Goal: Find specific page/section

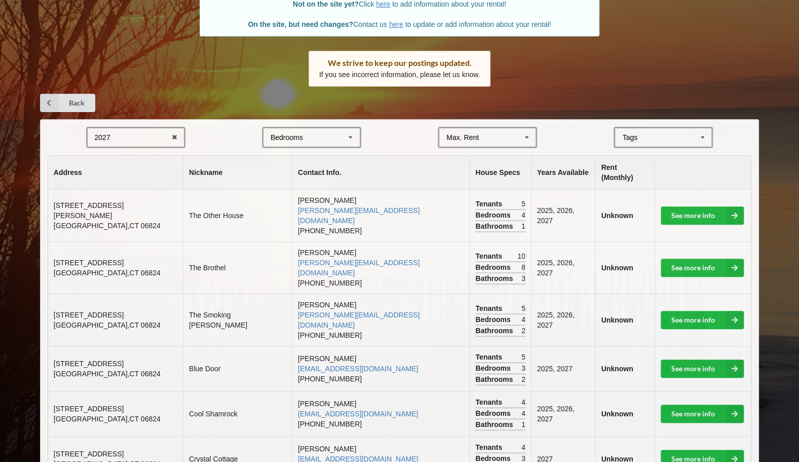
scroll to position [114, 0]
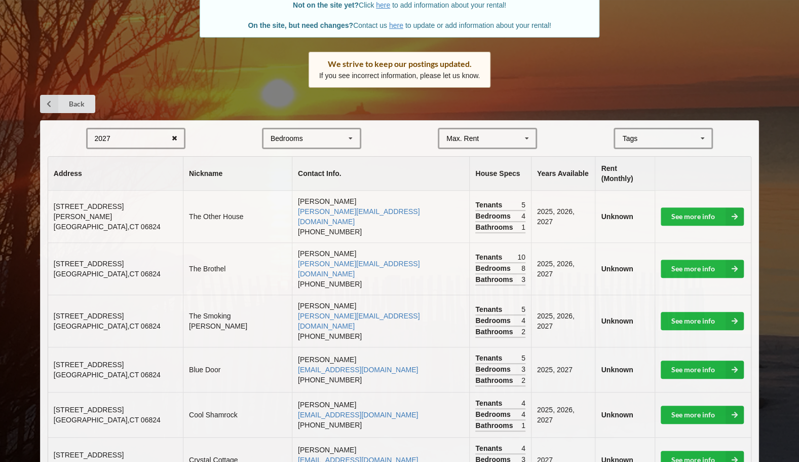
click at [176, 137] on icon at bounding box center [175, 138] width 16 height 19
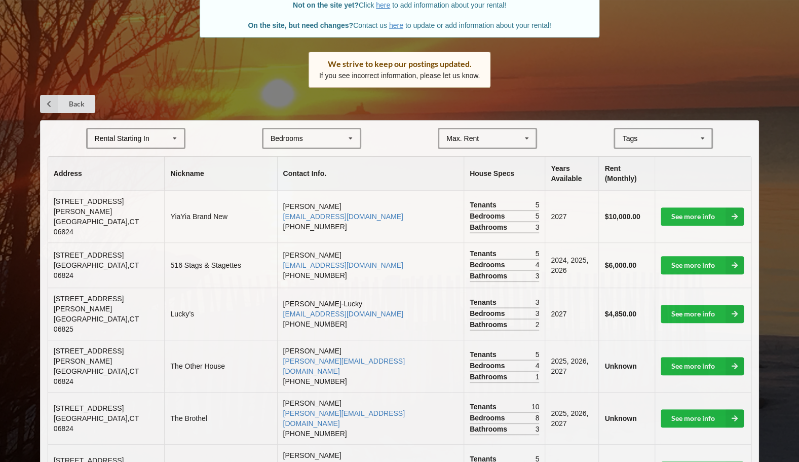
click at [157, 136] on div "Rental Starting In [DATE] 2026 2027 2028" at bounding box center [135, 138] width 99 height 21
click at [196, 147] on form "2025 2025 2026 2027 2028 Bedrooms 1 2 3 4 5 6 7 8 Max. Rent $4,000 $5,000 $6,00…" at bounding box center [400, 138] width 704 height 21
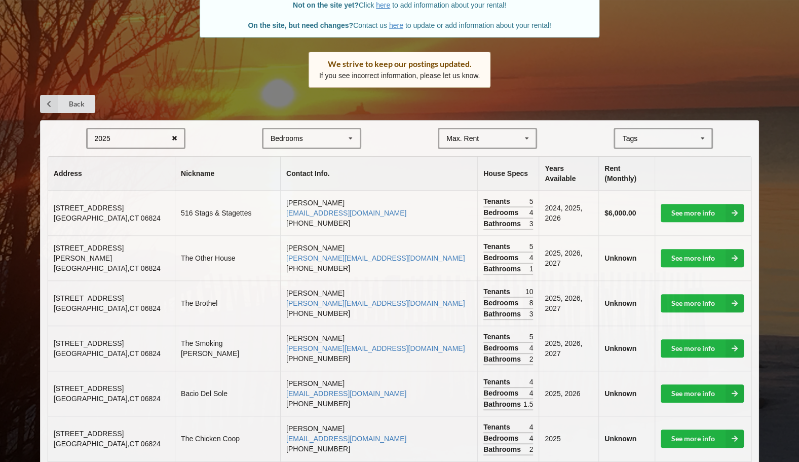
click at [177, 138] on icon at bounding box center [175, 138] width 16 height 19
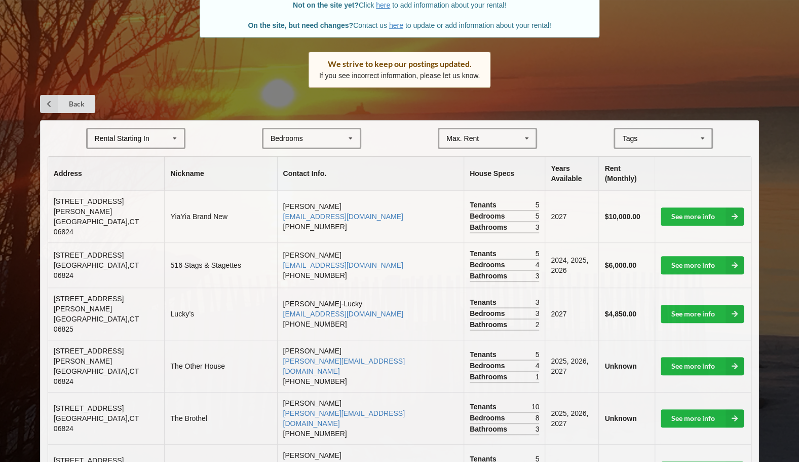
click at [152, 133] on div "Rental Starting In [DATE] 2026 2027 2028" at bounding box center [135, 138] width 99 height 21
click at [151, 194] on div "2027" at bounding box center [136, 194] width 96 height 19
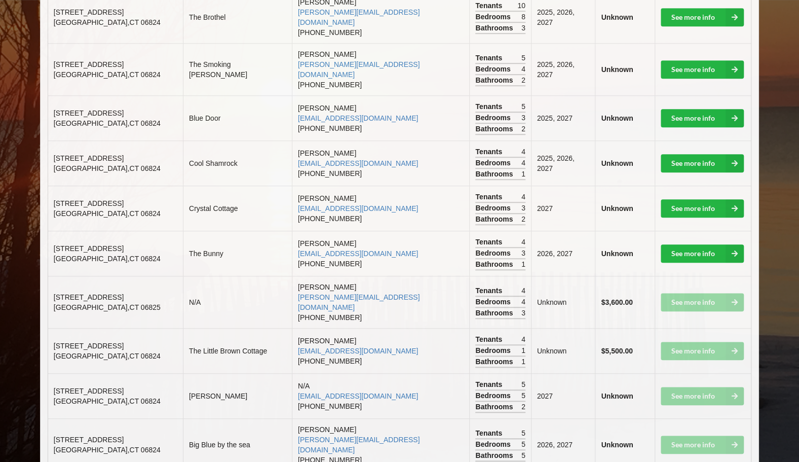
scroll to position [368, 0]
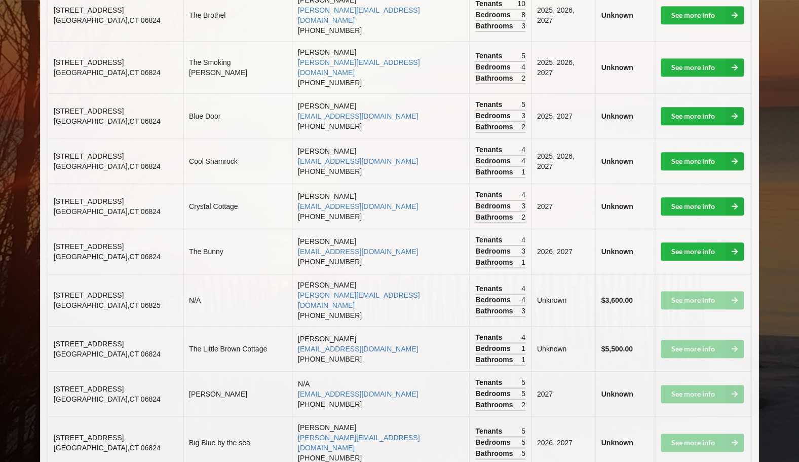
click at [398, 416] on td "[PERSON_NAME] [PERSON_NAME][EMAIL_ADDRESS][DOMAIN_NAME] [PHONE_NUMBER]" at bounding box center [380, 442] width 177 height 52
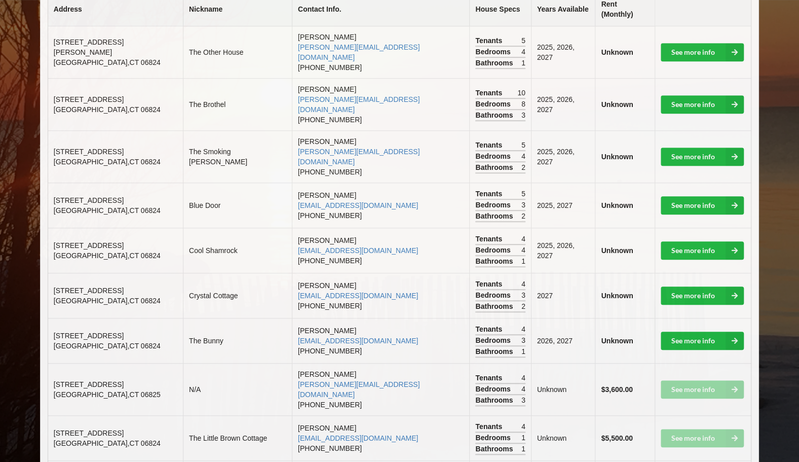
scroll to position [0, 0]
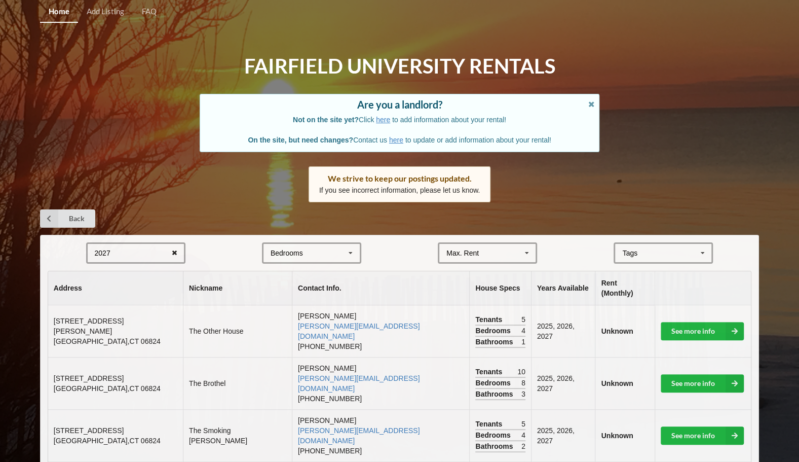
click at [172, 248] on icon at bounding box center [175, 253] width 16 height 19
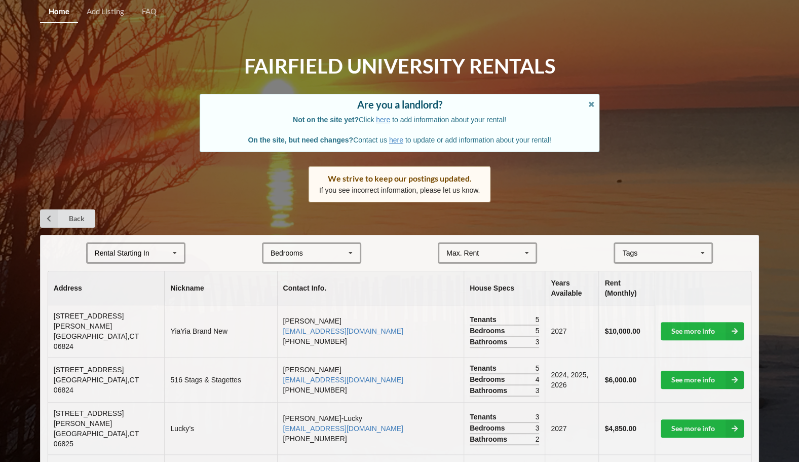
click at [174, 252] on icon at bounding box center [174, 253] width 15 height 19
click at [172, 305] on div "2027" at bounding box center [136, 308] width 96 height 19
